Goal: Task Accomplishment & Management: Manage account settings

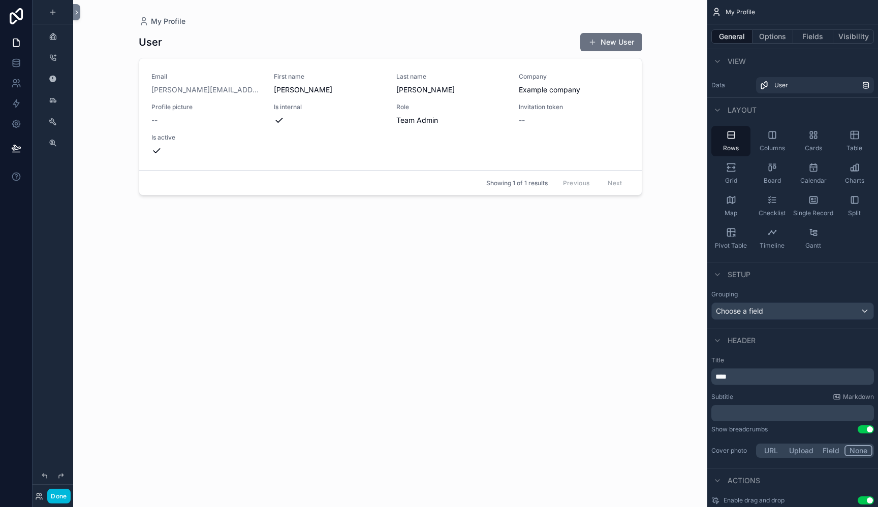
click at [40, 36] on div "scrollable content" at bounding box center [53, 36] width 41 height 18
click at [55, 43] on div "scrollable content" at bounding box center [53, 36] width 12 height 16
click at [55, 39] on icon "scrollable content" at bounding box center [53, 37] width 8 height 8
click at [52, 36] on icon "scrollable content" at bounding box center [53, 37] width 8 height 8
click at [40, 499] on icon at bounding box center [39, 497] width 8 height 8
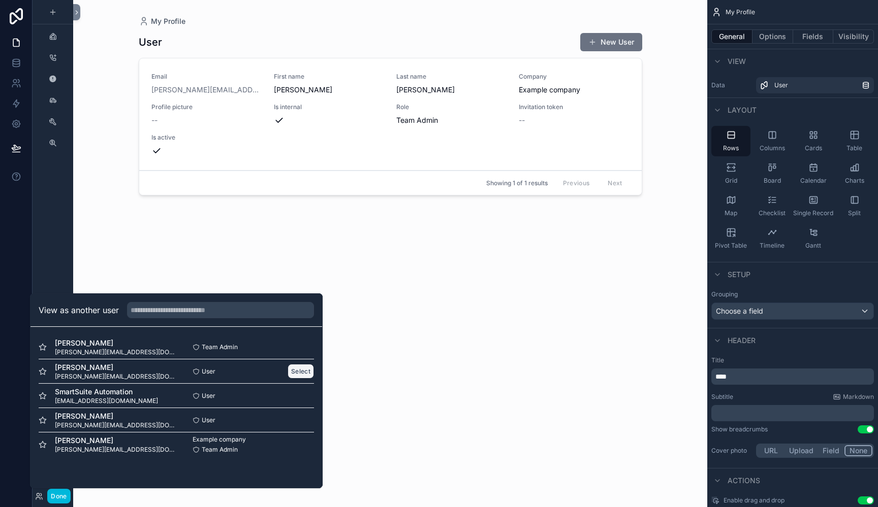
click at [306, 374] on button "Select" at bounding box center [300, 371] width 26 height 15
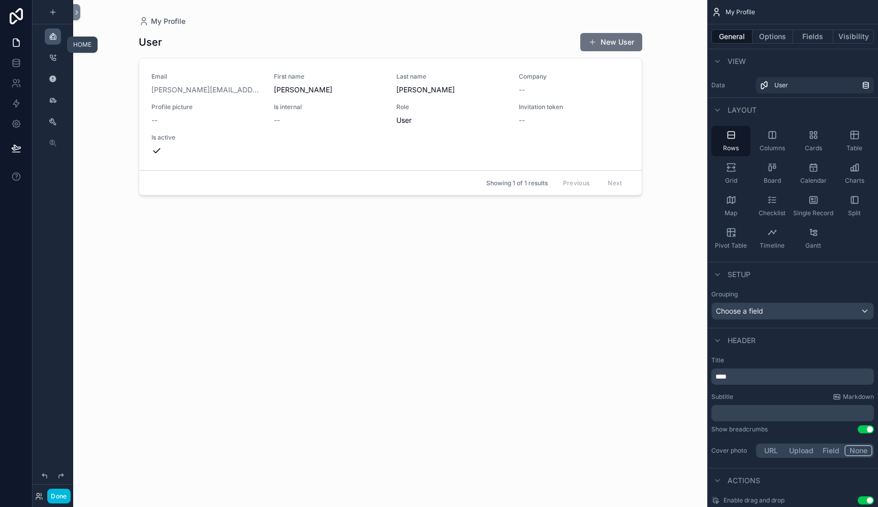
click at [52, 41] on span "scrollable content" at bounding box center [53, 37] width 8 height 8
click at [53, 39] on icon "scrollable content" at bounding box center [53, 37] width 8 height 8
click at [40, 499] on icon at bounding box center [38, 499] width 4 height 2
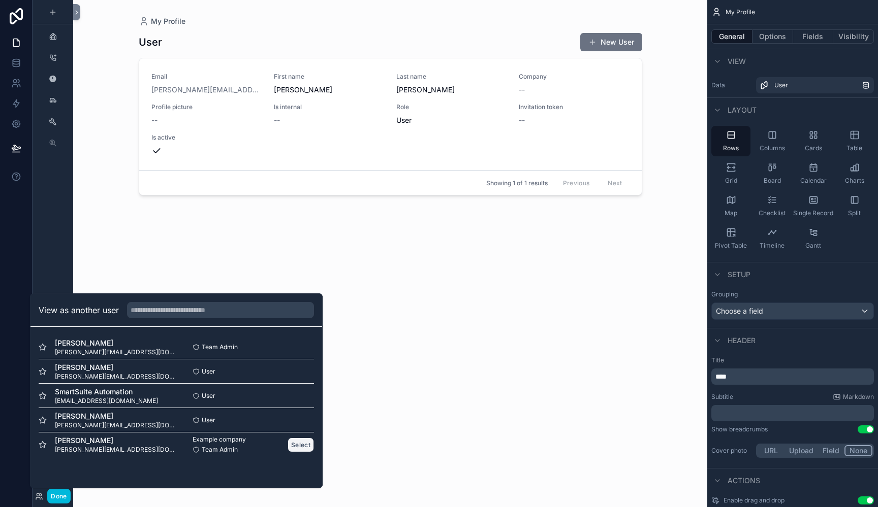
click at [295, 449] on button "Select" at bounding box center [300, 445] width 26 height 15
